Goal: Task Accomplishment & Management: Use online tool/utility

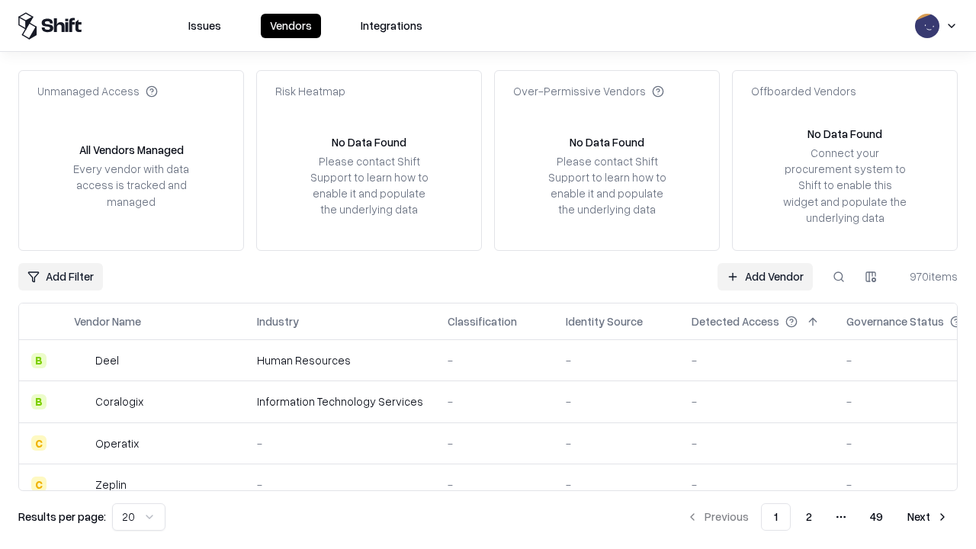
click at [764, 276] on link "Add Vendor" at bounding box center [764, 276] width 95 height 27
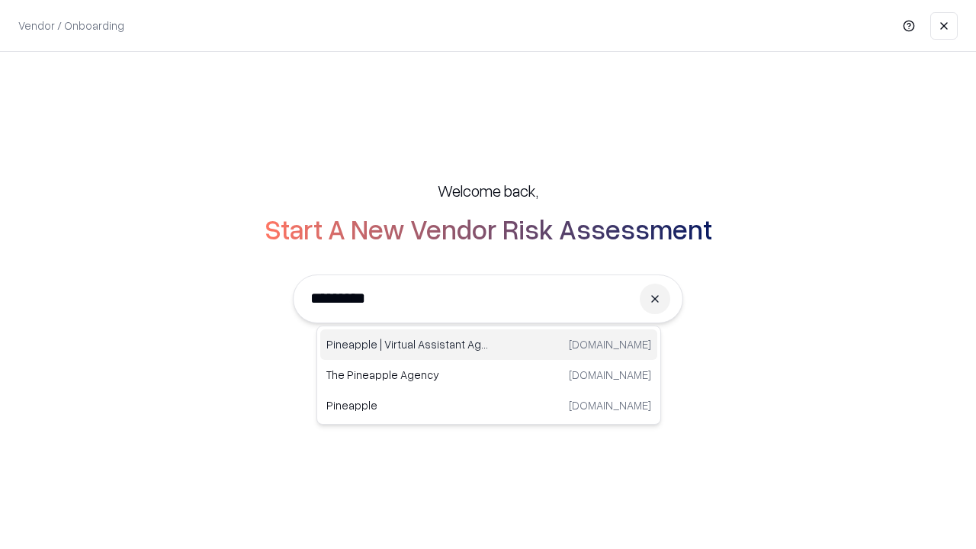
click at [489, 344] on div "Pineapple | Virtual Assistant Agency [DOMAIN_NAME]" at bounding box center [488, 344] width 337 height 30
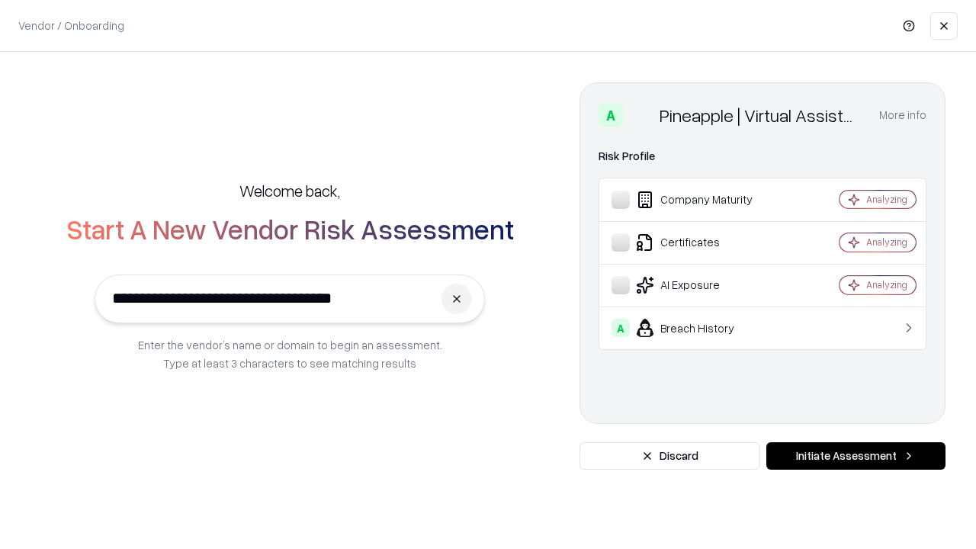
type input "**********"
click at [855, 456] on button "Initiate Assessment" at bounding box center [855, 455] width 179 height 27
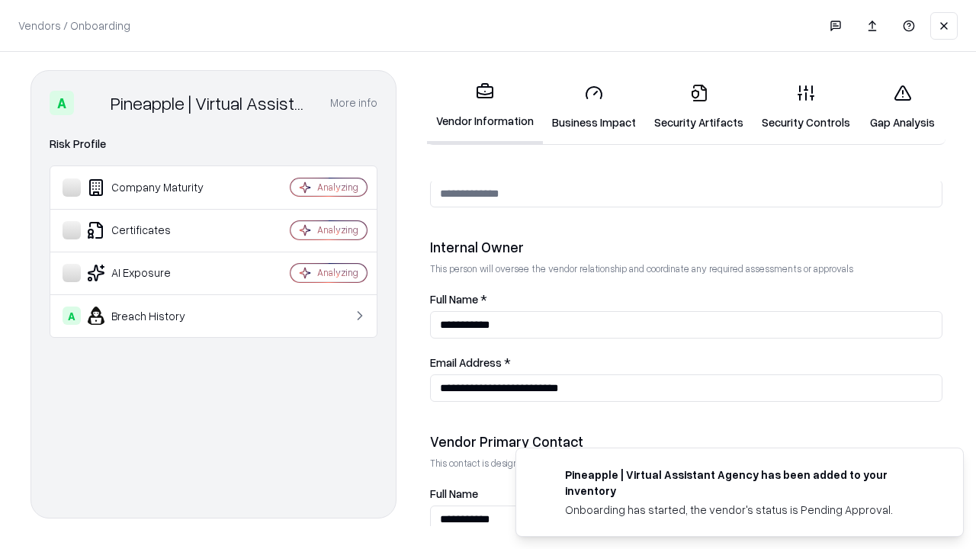
scroll to position [790, 0]
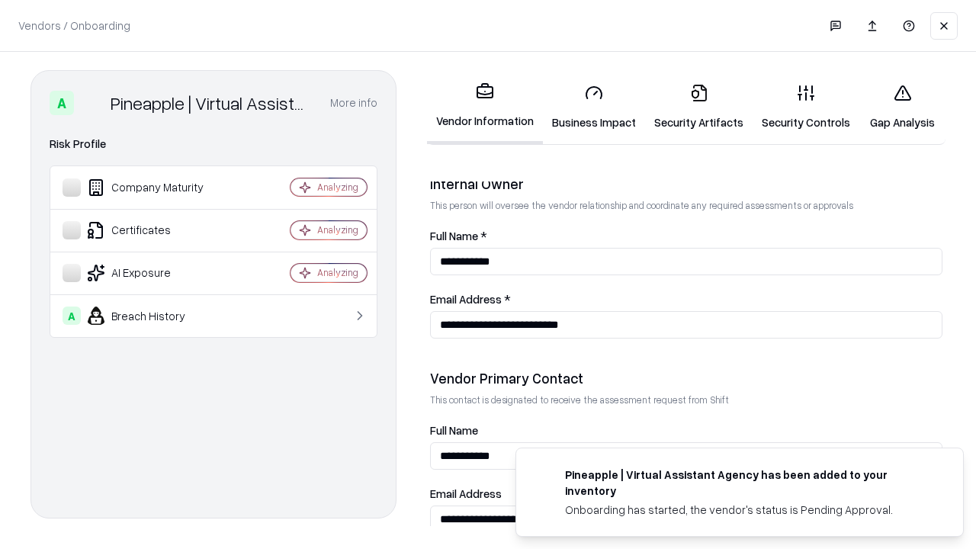
click at [594, 107] on link "Business Impact" at bounding box center [594, 107] width 102 height 71
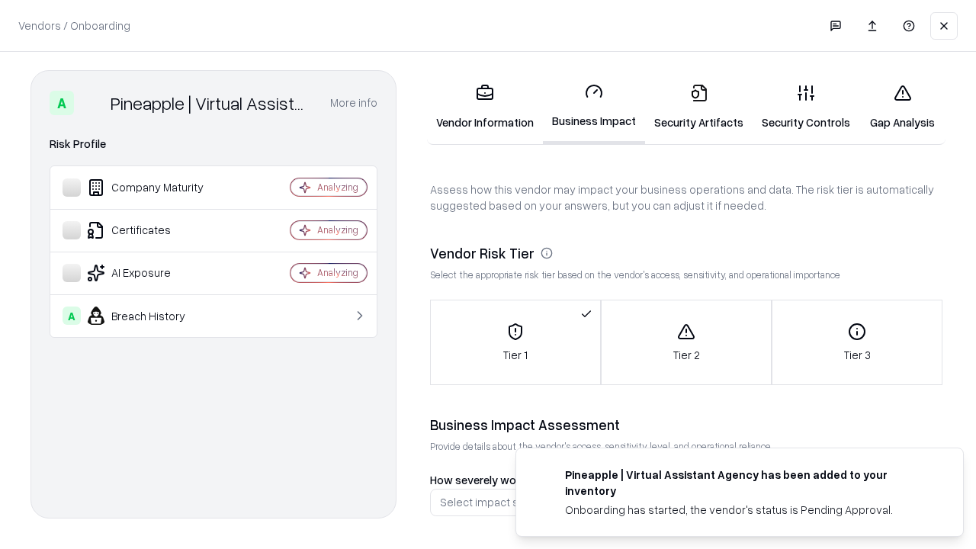
click at [902, 107] on link "Gap Analysis" at bounding box center [902, 107] width 86 height 71
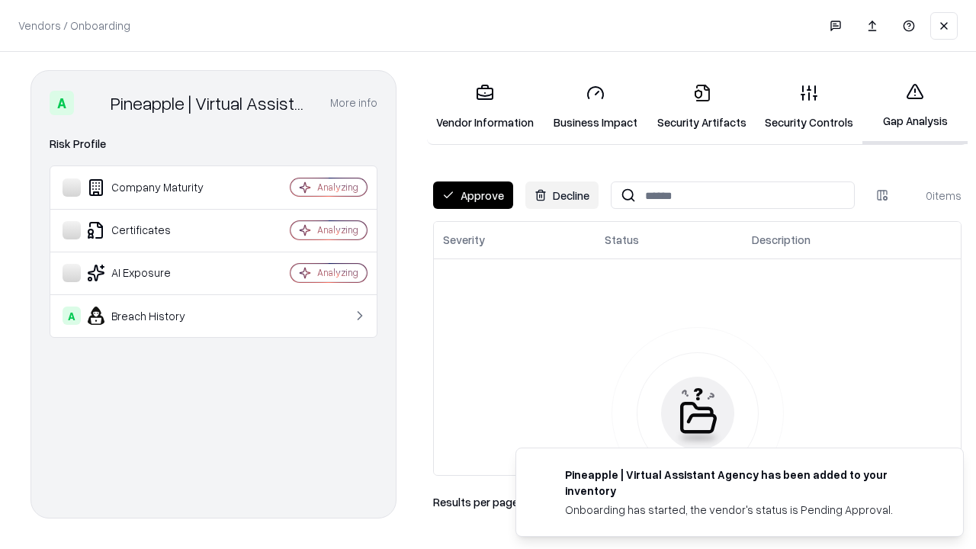
click at [473, 195] on button "Approve" at bounding box center [473, 194] width 80 height 27
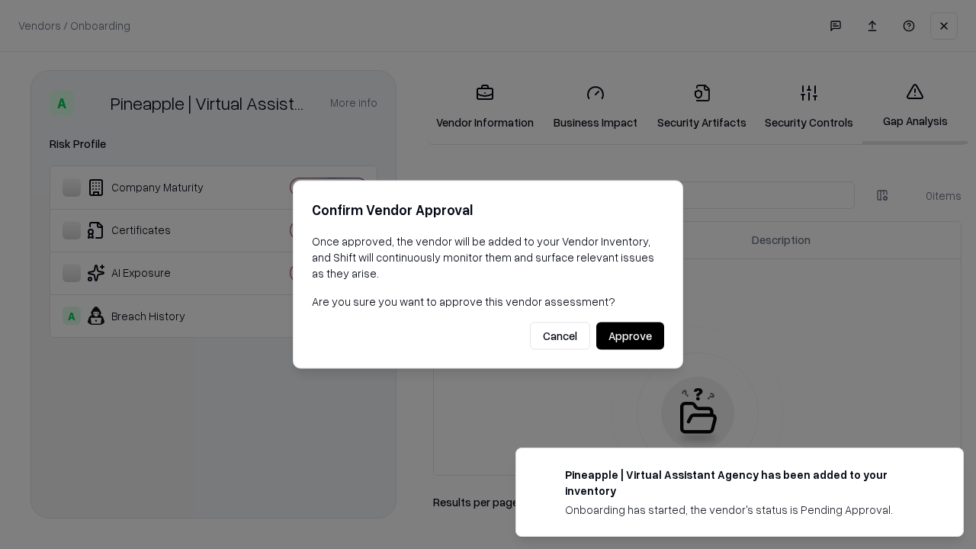
click at [630, 335] on button "Approve" at bounding box center [630, 335] width 68 height 27
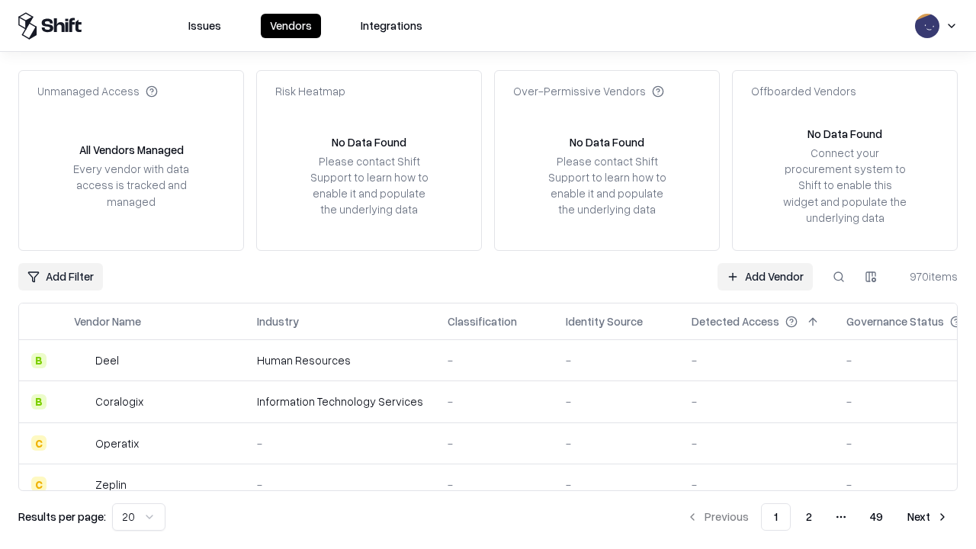
type input "**********"
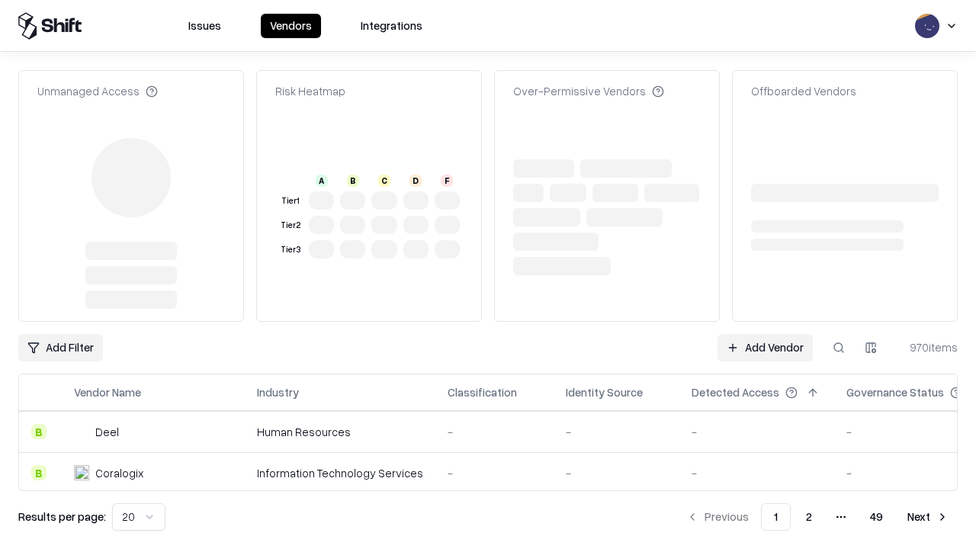
click at [764, 334] on link "Add Vendor" at bounding box center [764, 347] width 95 height 27
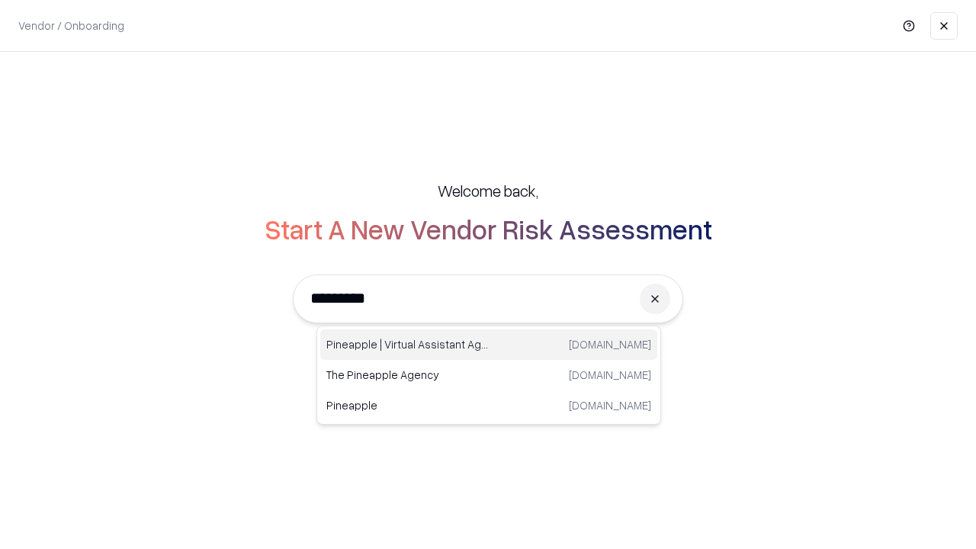
click at [489, 344] on div "Pineapple | Virtual Assistant Agency [DOMAIN_NAME]" at bounding box center [488, 344] width 337 height 30
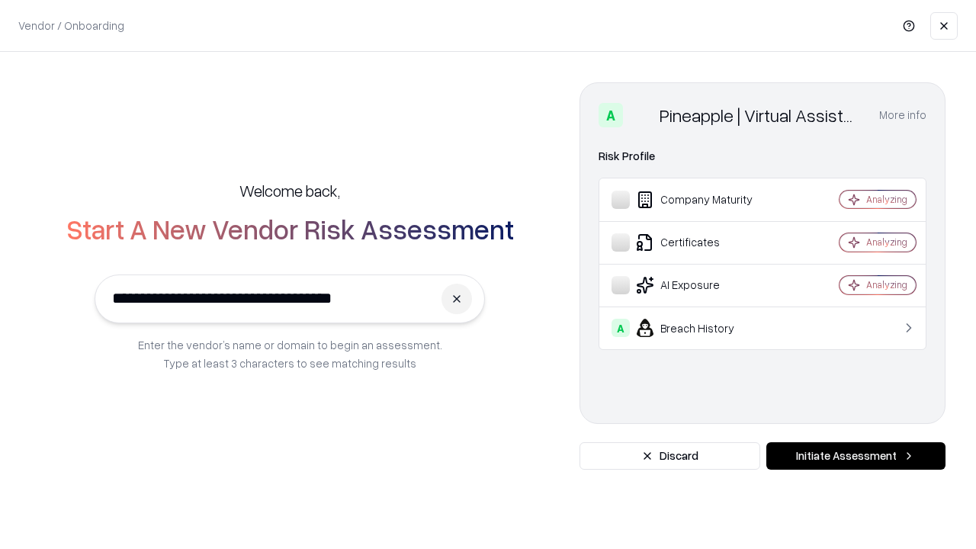
type input "**********"
click at [855, 456] on button "Initiate Assessment" at bounding box center [855, 455] width 179 height 27
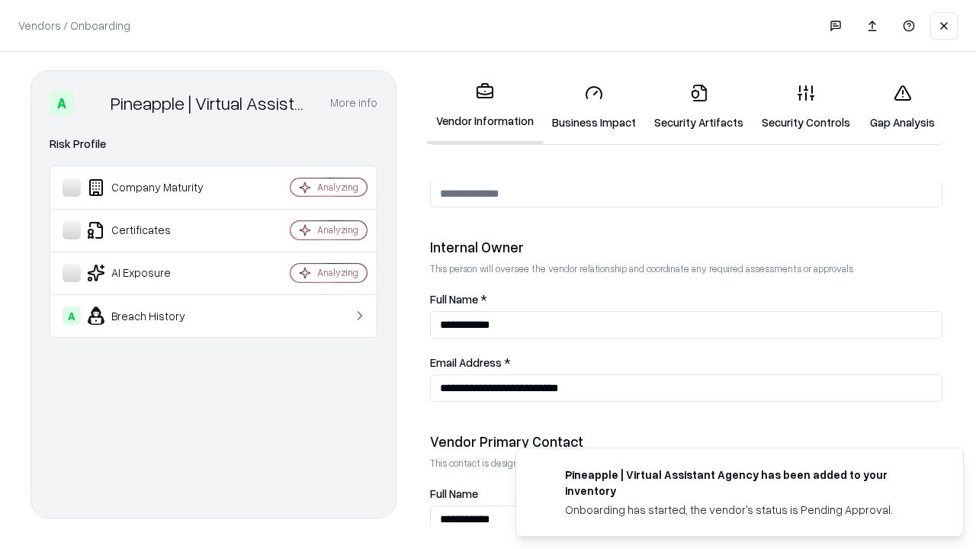
scroll to position [790, 0]
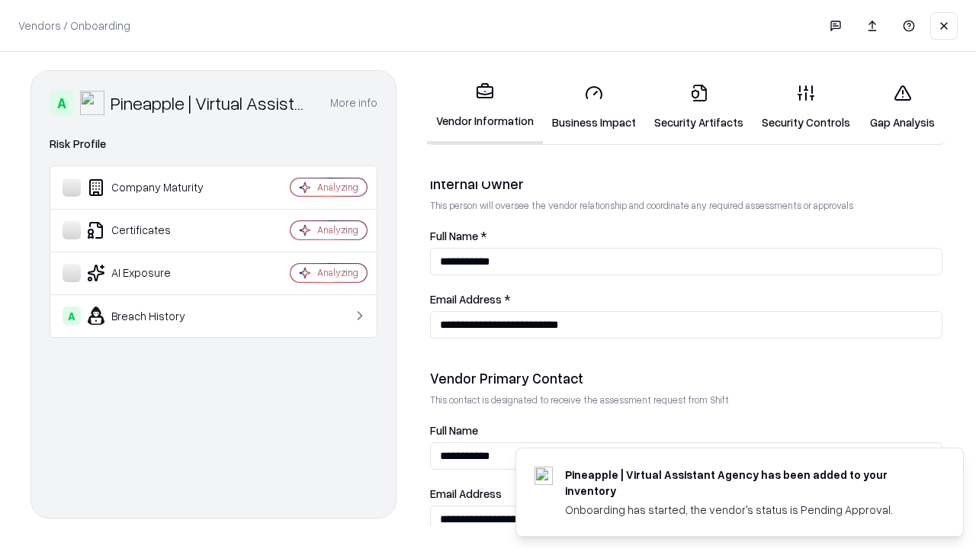
click at [902, 107] on link "Gap Analysis" at bounding box center [902, 107] width 86 height 71
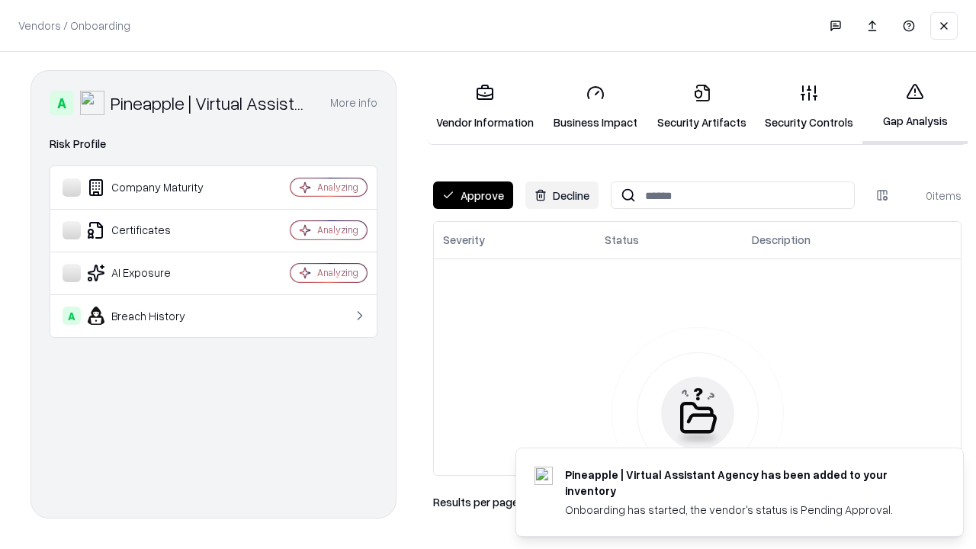
click at [473, 195] on button "Approve" at bounding box center [473, 194] width 80 height 27
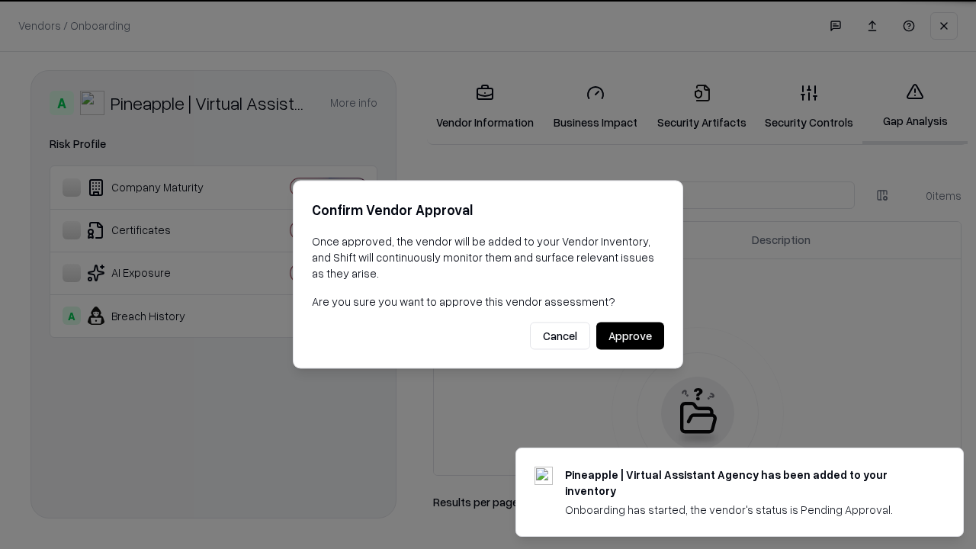
click at [630, 335] on button "Approve" at bounding box center [630, 335] width 68 height 27
